Goal: Task Accomplishment & Management: Complete application form

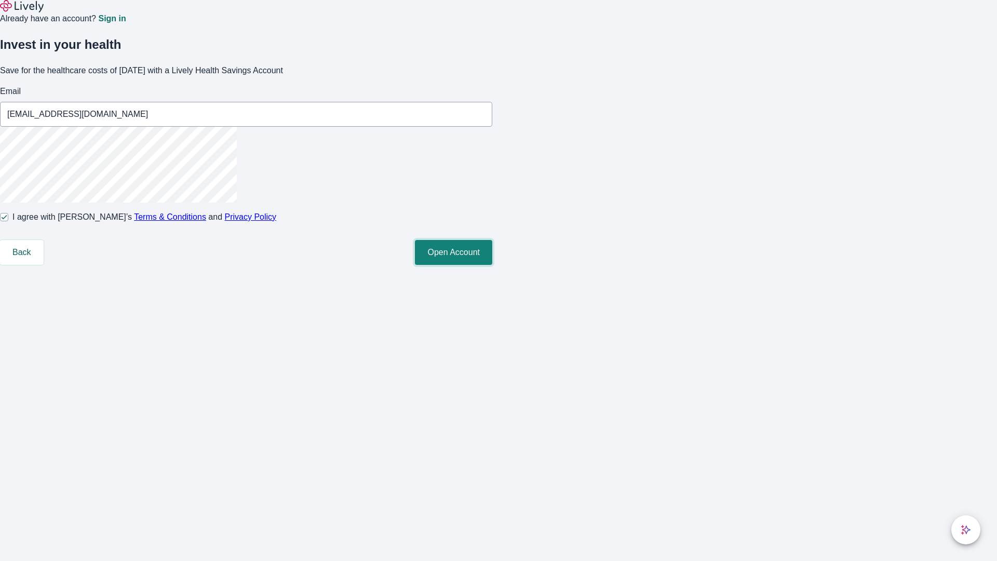
click at [492, 265] on button "Open Account" at bounding box center [453, 252] width 77 height 25
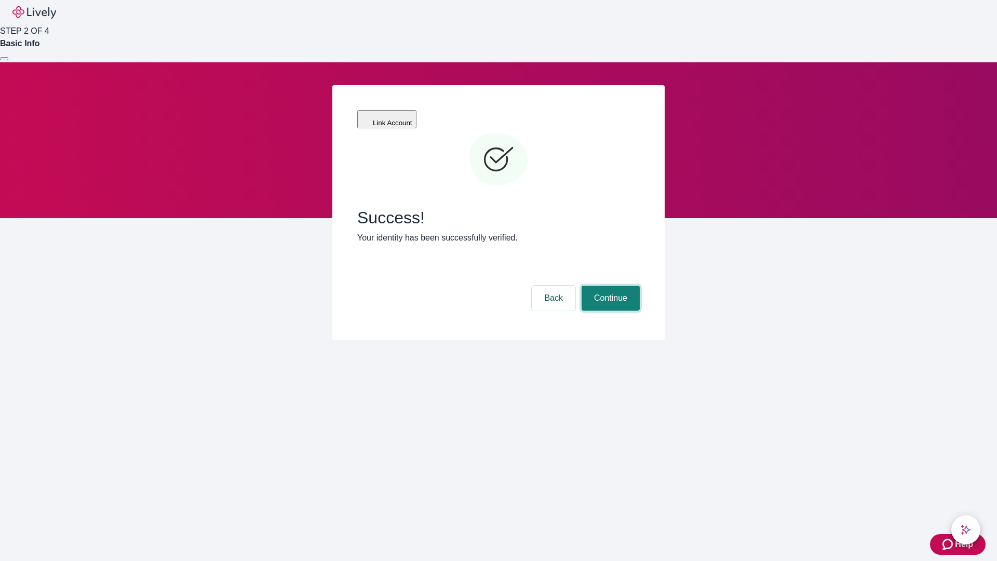
click at [609, 286] on button "Continue" at bounding box center [611, 298] width 58 height 25
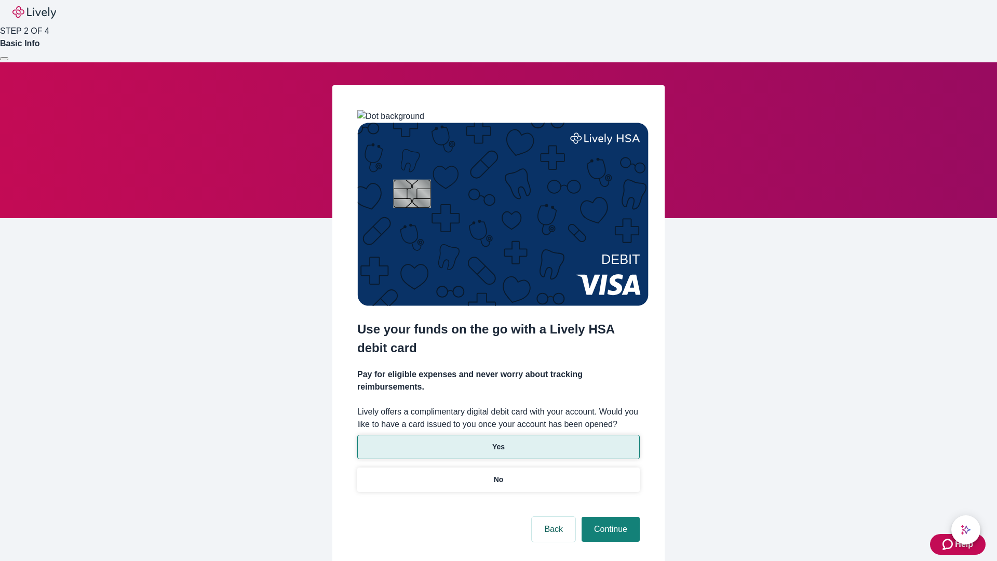
click at [498, 441] on p "Yes" at bounding box center [498, 446] width 12 height 11
click at [609, 517] on button "Continue" at bounding box center [611, 529] width 58 height 25
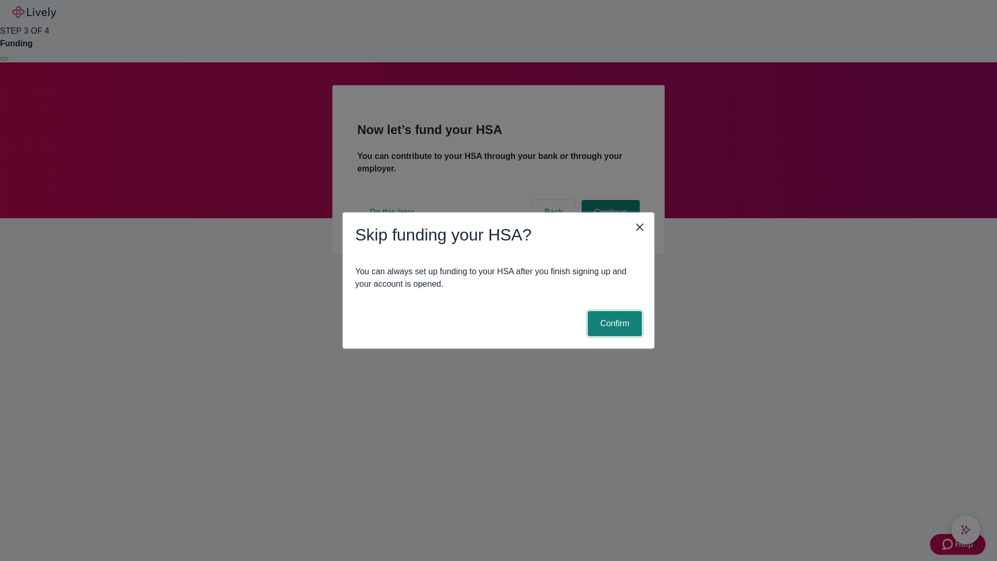
click at [613, 324] on button "Confirm" at bounding box center [615, 323] width 54 height 25
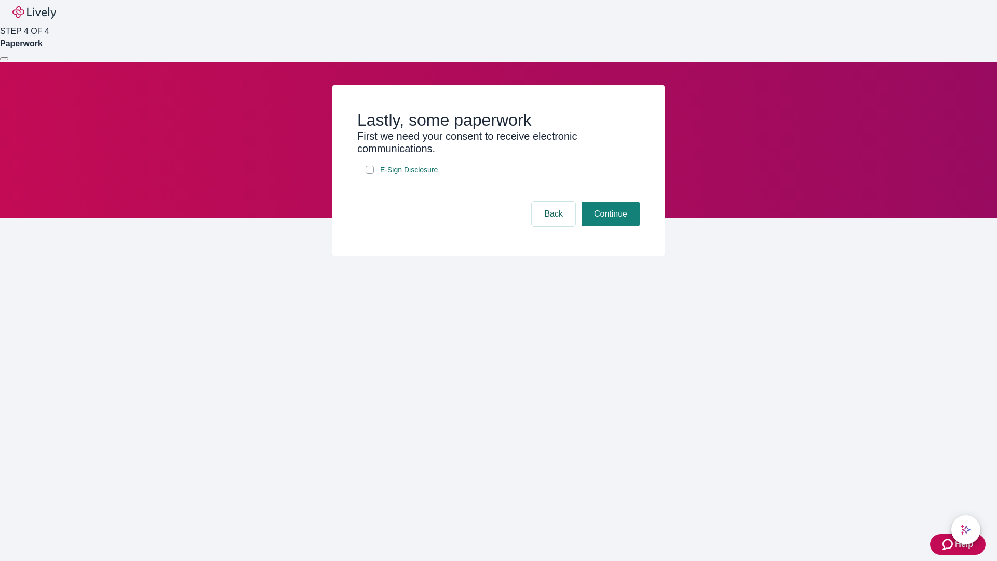
click at [370, 174] on input "E-Sign Disclosure" at bounding box center [370, 170] width 8 height 8
checkbox input "true"
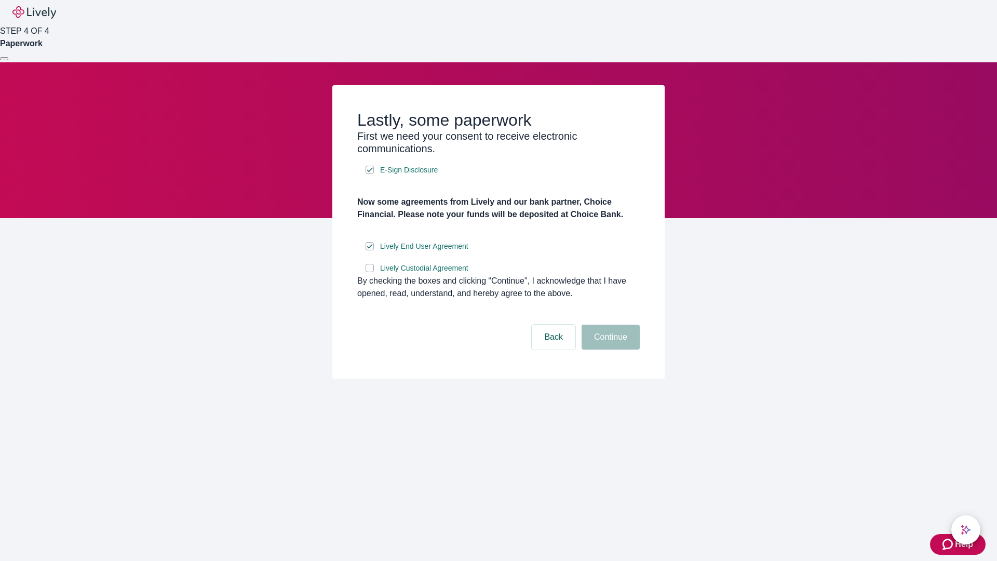
click at [370, 272] on input "Lively Custodial Agreement" at bounding box center [370, 268] width 8 height 8
checkbox input "true"
click at [609, 350] on button "Continue" at bounding box center [611, 337] width 58 height 25
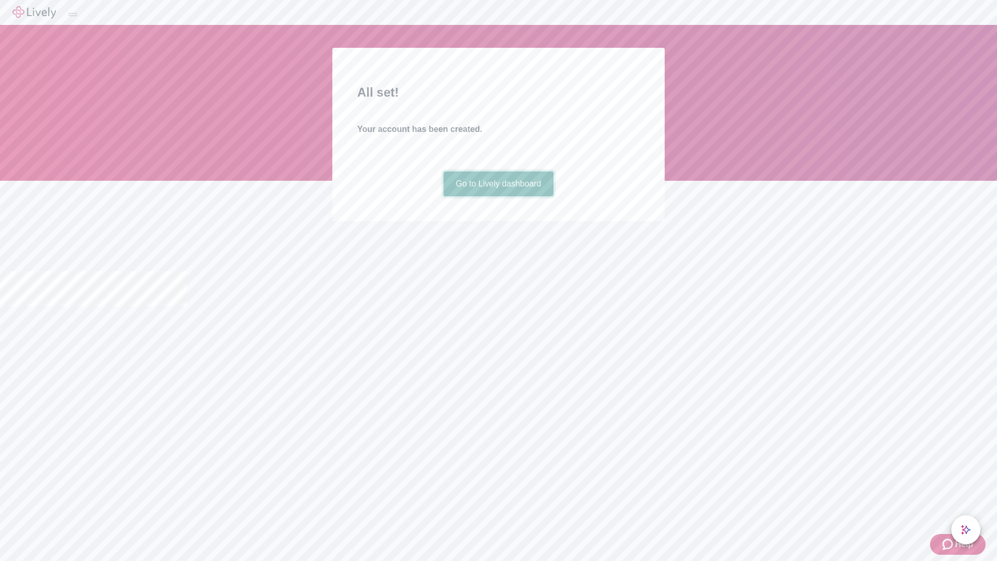
click at [498, 196] on link "Go to Lively dashboard" at bounding box center [499, 183] width 111 height 25
